Goal: Task Accomplishment & Management: Manage account settings

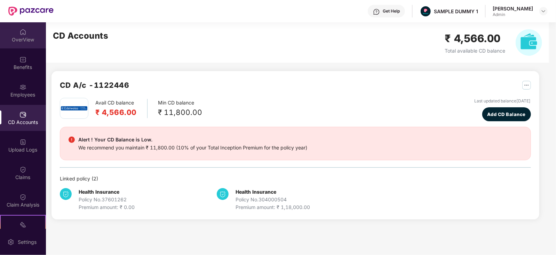
click at [31, 32] on div "OverView" at bounding box center [23, 35] width 46 height 26
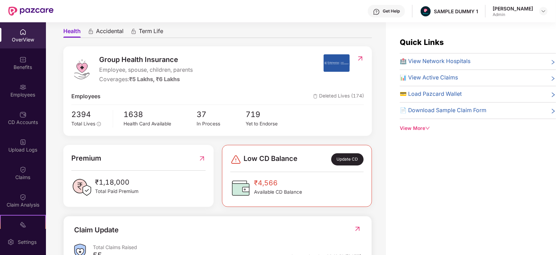
scroll to position [64, 0]
drag, startPoint x: 100, startPoint y: 70, endPoint x: 169, endPoint y: 69, distance: 68.9
click at [169, 69] on span "Employee, spouse, children, parents" at bounding box center [146, 69] width 94 height 9
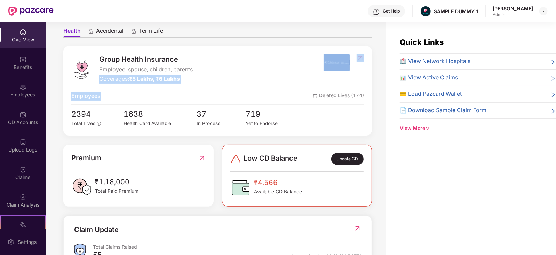
drag, startPoint x: 99, startPoint y: 79, endPoint x: 187, endPoint y: 93, distance: 88.9
click at [187, 93] on div "Group Health Insurance Employee, spouse, children, parents Coverages: ₹5 Lakhs,…" at bounding box center [217, 90] width 309 height 89
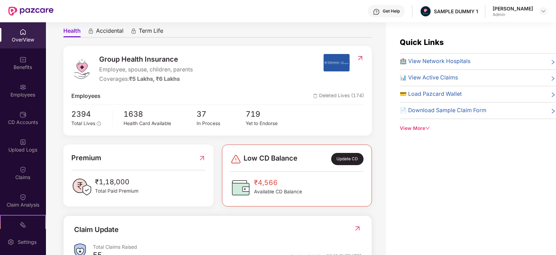
click at [244, 95] on div "Employees Deleted Lives (174)" at bounding box center [217, 96] width 293 height 9
click at [390, 11] on div "Get Help" at bounding box center [391, 11] width 17 height 6
click at [297, 37] on ul "Health Accidental Term Life" at bounding box center [217, 31] width 309 height 14
drag, startPoint x: 132, startPoint y: 183, endPoint x: 96, endPoint y: 182, distance: 36.6
click at [96, 182] on span "₹1,18,000" at bounding box center [117, 181] width 44 height 11
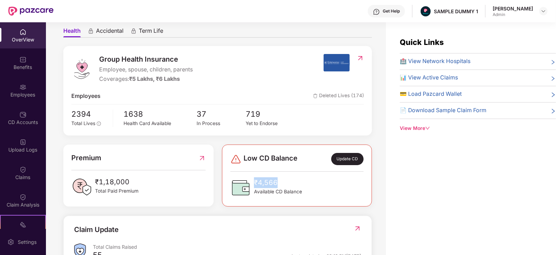
drag, startPoint x: 282, startPoint y: 182, endPoint x: 254, endPoint y: 182, distance: 27.5
click at [254, 182] on span "₹4,566" at bounding box center [278, 182] width 48 height 11
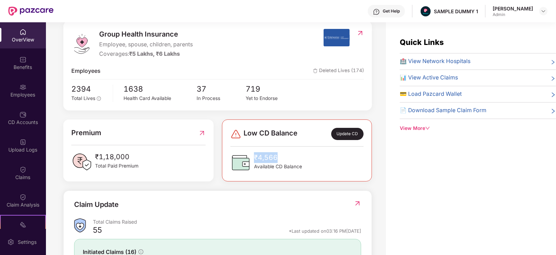
scroll to position [0, 0]
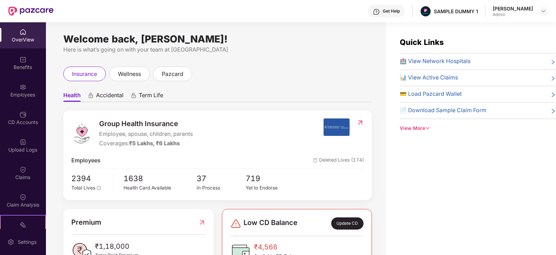
click at [107, 96] on span "Accidental" at bounding box center [110, 97] width 28 height 10
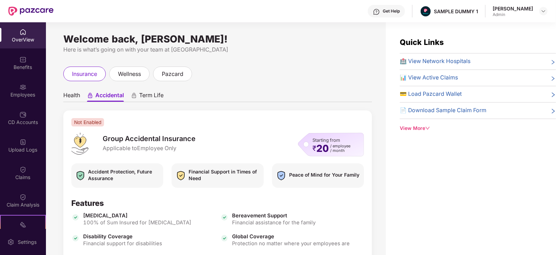
click at [72, 98] on span "Health" at bounding box center [71, 97] width 17 height 10
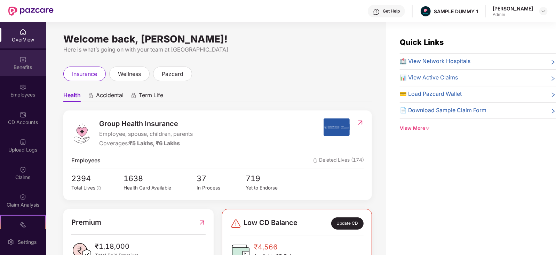
click at [23, 62] on img at bounding box center [22, 59] width 7 height 7
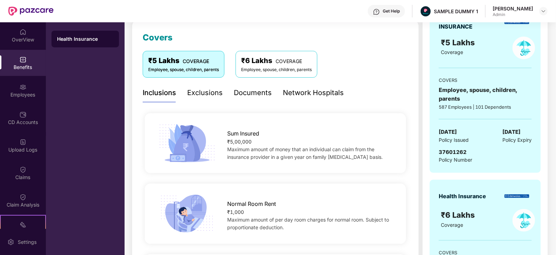
scroll to position [93, 0]
click at [249, 95] on div "Documents" at bounding box center [253, 92] width 38 height 11
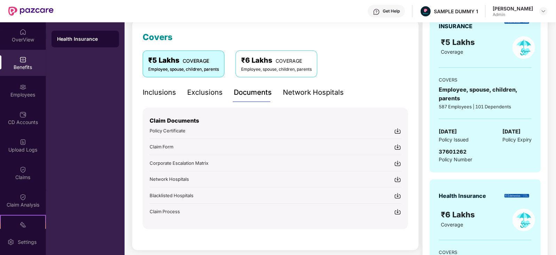
click at [199, 133] on div "Policy Certificate" at bounding box center [276, 130] width 252 height 7
click at [397, 131] on img at bounding box center [397, 130] width 7 height 7
click at [294, 94] on div "Network Hospitals" at bounding box center [313, 92] width 61 height 11
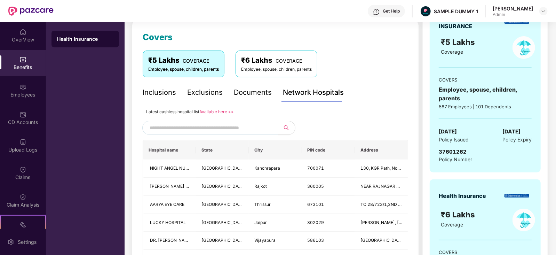
click at [227, 130] on input "text" at bounding box center [209, 128] width 119 height 10
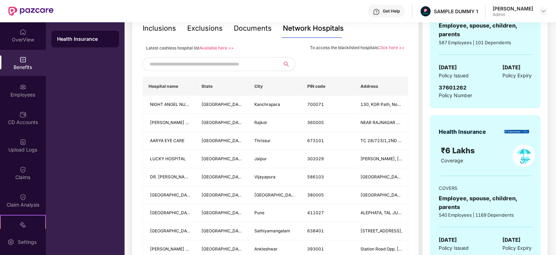
scroll to position [44, 0]
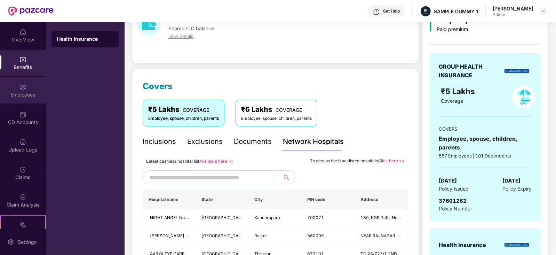
click at [19, 81] on div "Employees" at bounding box center [23, 90] width 46 height 26
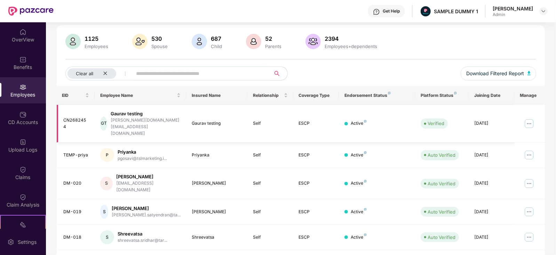
scroll to position [0, 0]
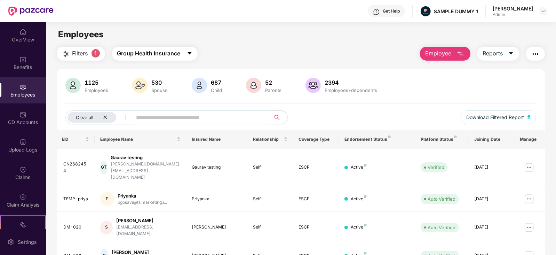
click at [180, 50] on span "Group Health Insurance" at bounding box center [148, 53] width 63 height 9
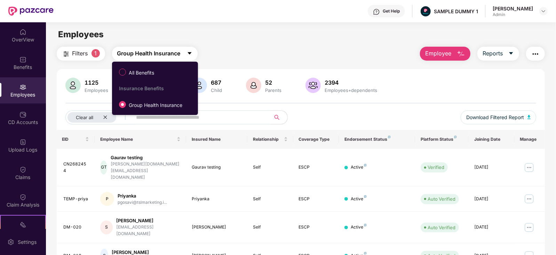
click at [180, 50] on span "Group Health Insurance" at bounding box center [148, 53] width 63 height 9
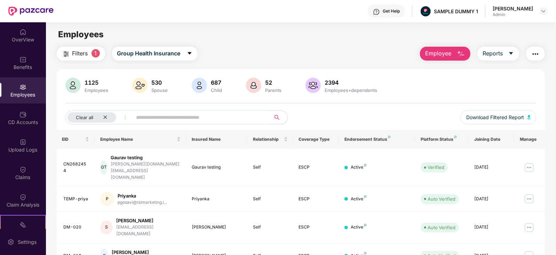
click at [439, 54] on span "Employee" at bounding box center [438, 53] width 26 height 9
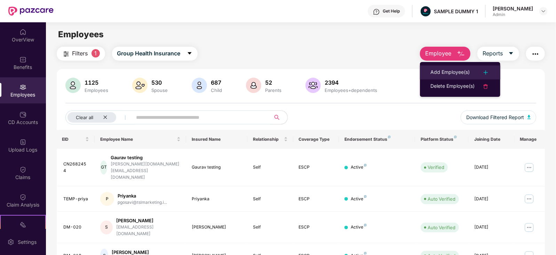
click at [440, 71] on div "Add Employee(s)" at bounding box center [450, 72] width 39 height 8
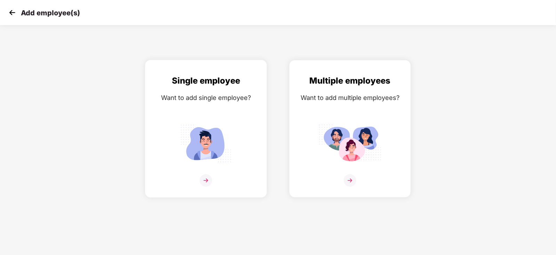
click at [206, 187] on img at bounding box center [206, 180] width 13 height 13
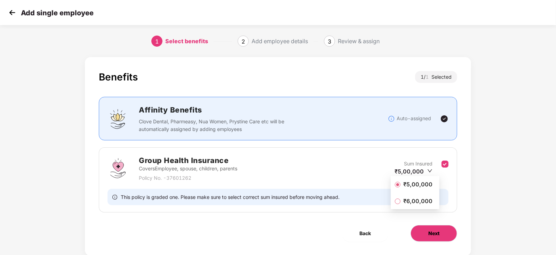
click at [433, 234] on span "Next" at bounding box center [434, 233] width 11 height 8
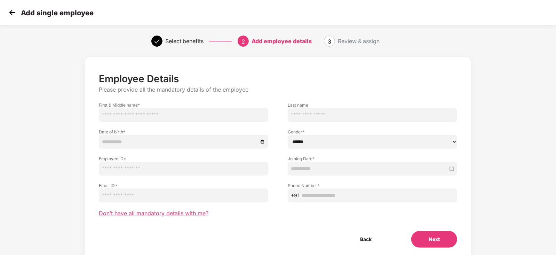
click at [190, 213] on span "Don’t have all mandatory details with me?" at bounding box center [154, 213] width 110 height 7
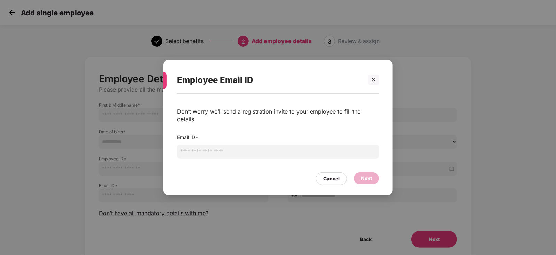
click at [217, 145] on input "email" at bounding box center [278, 151] width 202 height 14
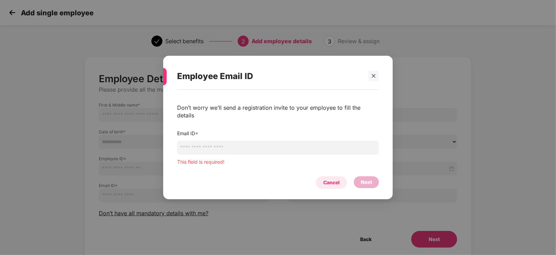
click at [327, 176] on div "Cancel" at bounding box center [331, 182] width 31 height 13
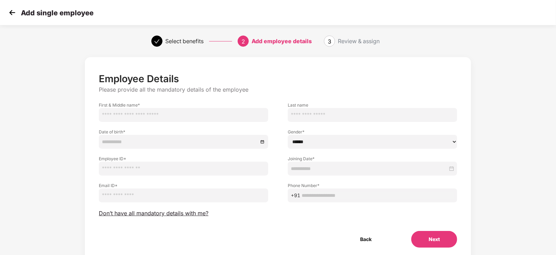
click at [10, 14] on img at bounding box center [12, 12] width 10 height 10
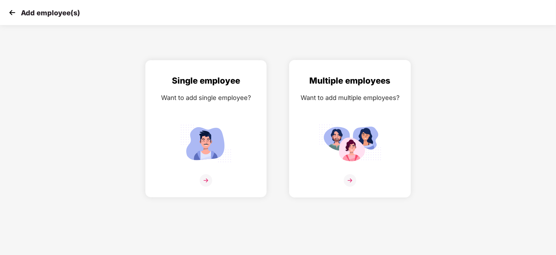
click at [355, 186] on img at bounding box center [350, 180] width 13 height 13
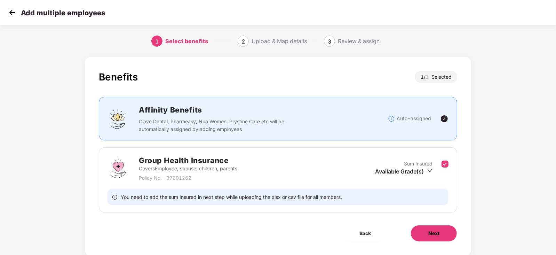
click at [432, 234] on span "Next" at bounding box center [434, 233] width 11 height 8
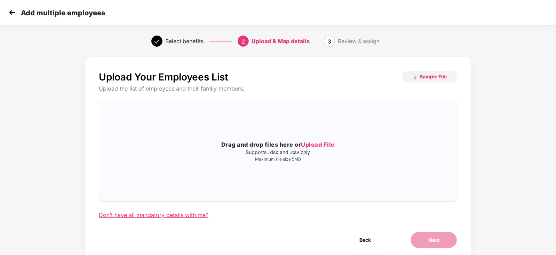
click at [146, 215] on div "Don’t have all mandatory details with me?" at bounding box center [154, 214] width 110 height 7
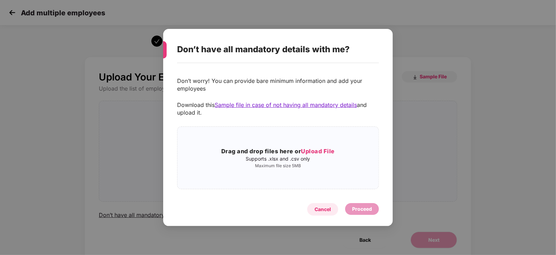
click at [325, 210] on div "Cancel" at bounding box center [323, 209] width 16 height 8
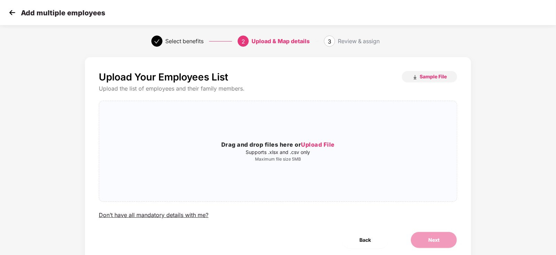
click at [12, 14] on img at bounding box center [12, 12] width 10 height 10
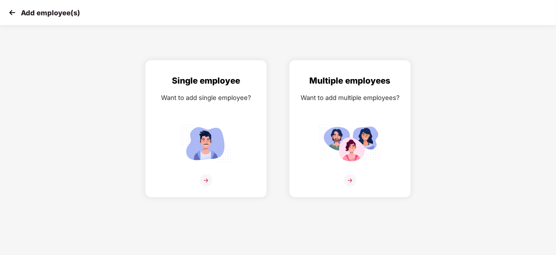
click at [12, 14] on img at bounding box center [12, 12] width 10 height 10
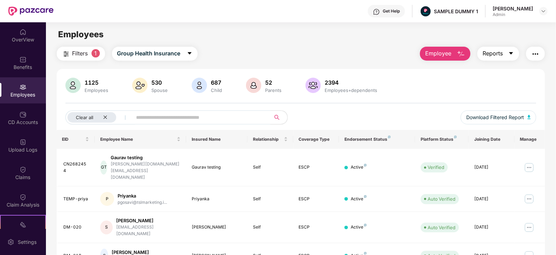
click at [498, 54] on span "Reports" at bounding box center [493, 53] width 20 height 9
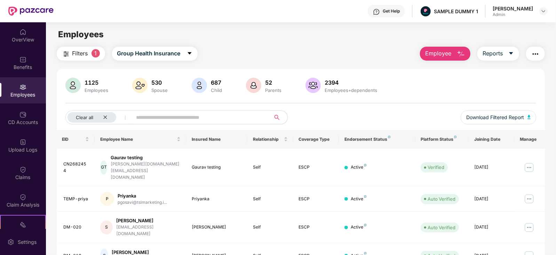
click at [537, 55] on img "button" at bounding box center [536, 54] width 8 height 8
click at [379, 114] on div "Clear all Download Filtered Report" at bounding box center [300, 119] width 471 height 19
click at [530, 162] on img at bounding box center [529, 167] width 11 height 11
click at [435, 104] on div "1125 Employees 530 Spouse 687 Child [DEMOGRAPHIC_DATA] Parents 2394 Employees+d…" at bounding box center [301, 104] width 489 height 52
click at [532, 162] on img at bounding box center [529, 167] width 11 height 11
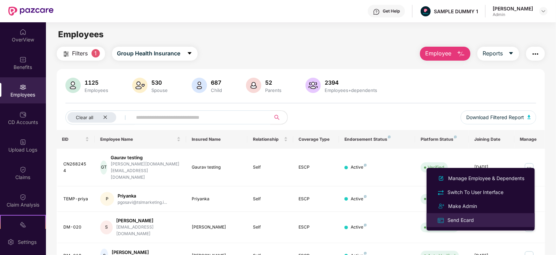
click at [473, 222] on div "Send Ecard" at bounding box center [460, 220] width 29 height 8
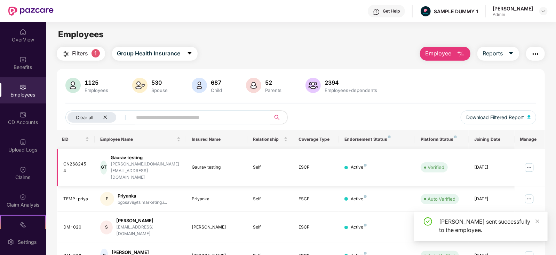
click at [528, 162] on img at bounding box center [529, 167] width 11 height 11
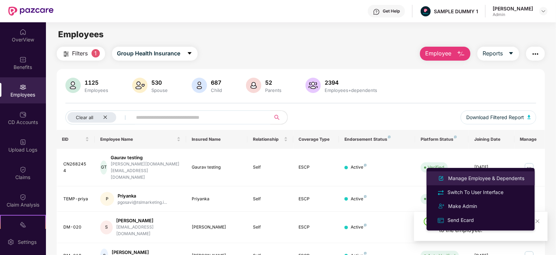
click at [458, 179] on div "Manage Employee & Dependents" at bounding box center [486, 178] width 79 height 8
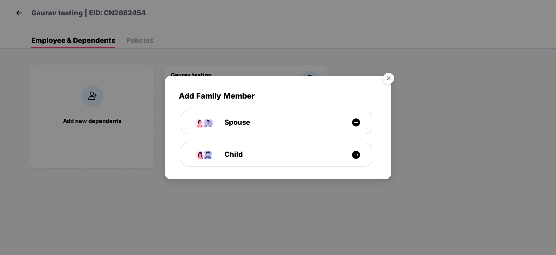
click at [389, 77] on img "Close" at bounding box center [388, 79] width 19 height 19
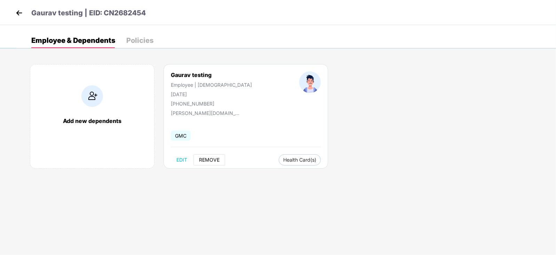
click at [211, 162] on span "REMOVE" at bounding box center [209, 160] width 21 height 6
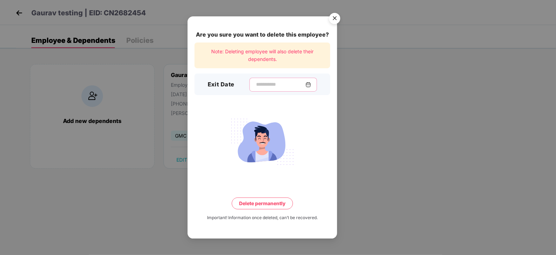
click at [269, 84] on input at bounding box center [281, 84] width 50 height 7
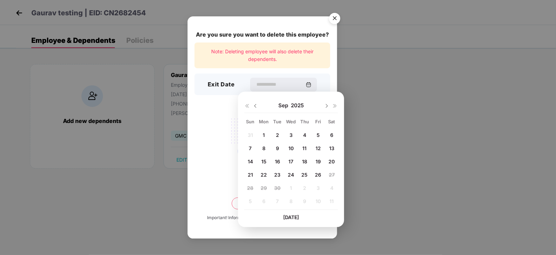
click at [149, 213] on div "Are you sure you want to delete this employee? Note: Deleting employee will als…" at bounding box center [278, 127] width 556 height 255
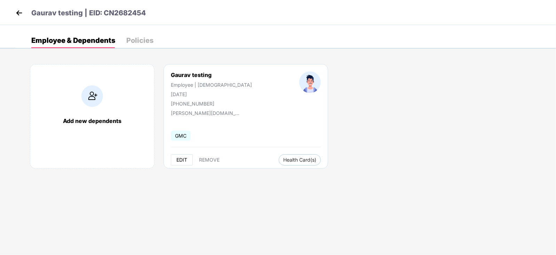
click at [182, 162] on span "EDIT" at bounding box center [181, 160] width 11 height 6
select select "****"
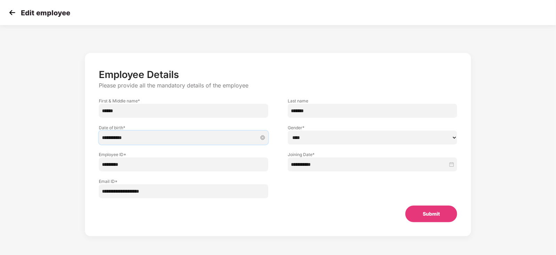
click at [147, 135] on input "**********" at bounding box center [180, 138] width 156 height 8
click at [307, 181] on div at bounding box center [372, 184] width 189 height 27
click at [10, 13] on img at bounding box center [12, 12] width 10 height 10
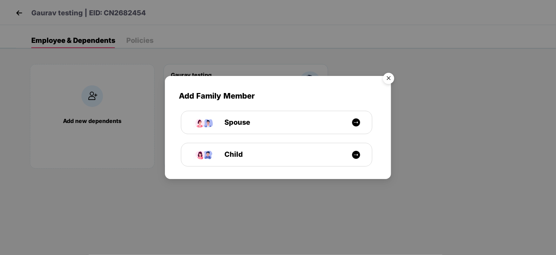
click at [390, 79] on img "Close" at bounding box center [388, 79] width 19 height 19
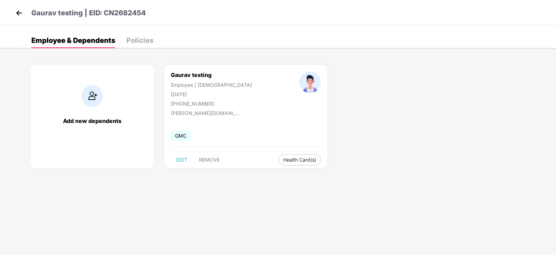
click at [21, 11] on img at bounding box center [19, 13] width 10 height 10
